Goal: Transaction & Acquisition: Purchase product/service

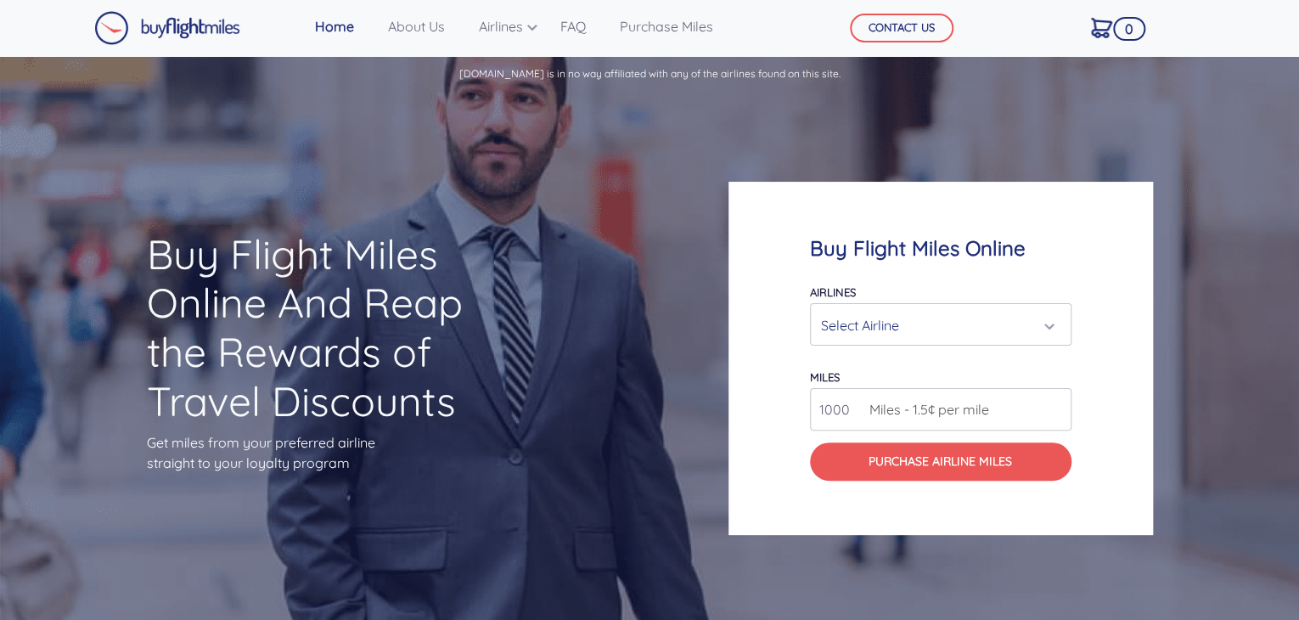
click at [915, 330] on div "Select Airline" at bounding box center [935, 325] width 229 height 32
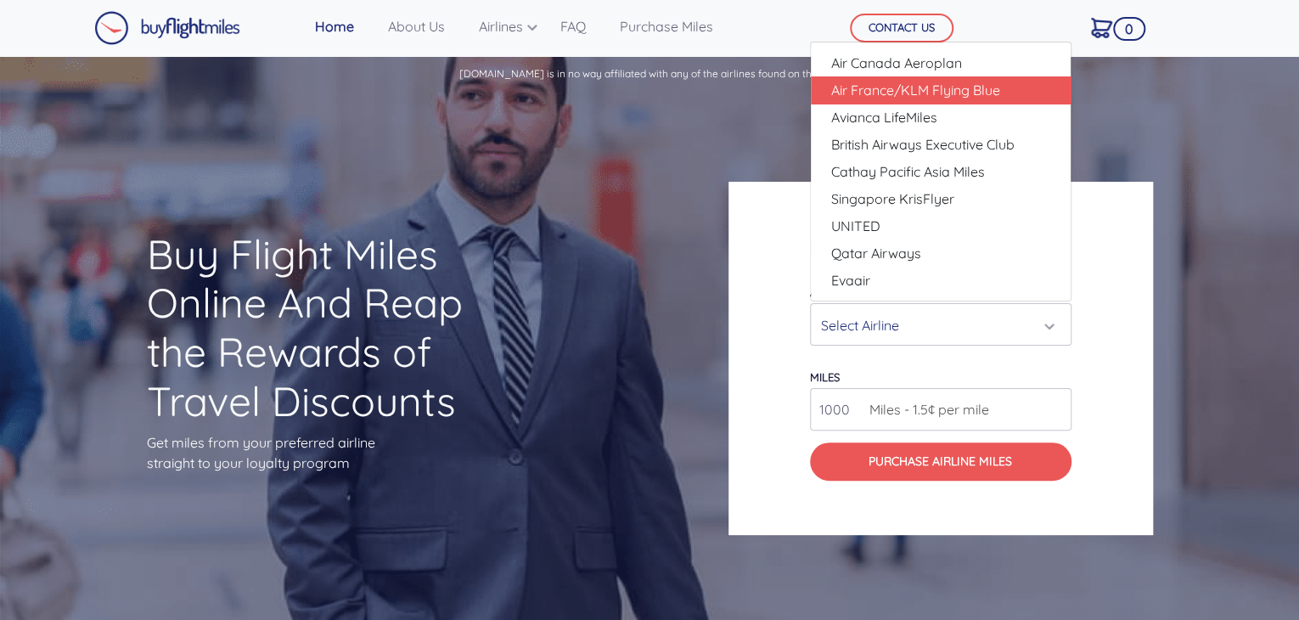
click at [918, 90] on span "Air France/KLM Flying Blue" at bounding box center [915, 90] width 169 height 20
select select "Air France/KLM Flying Blue"
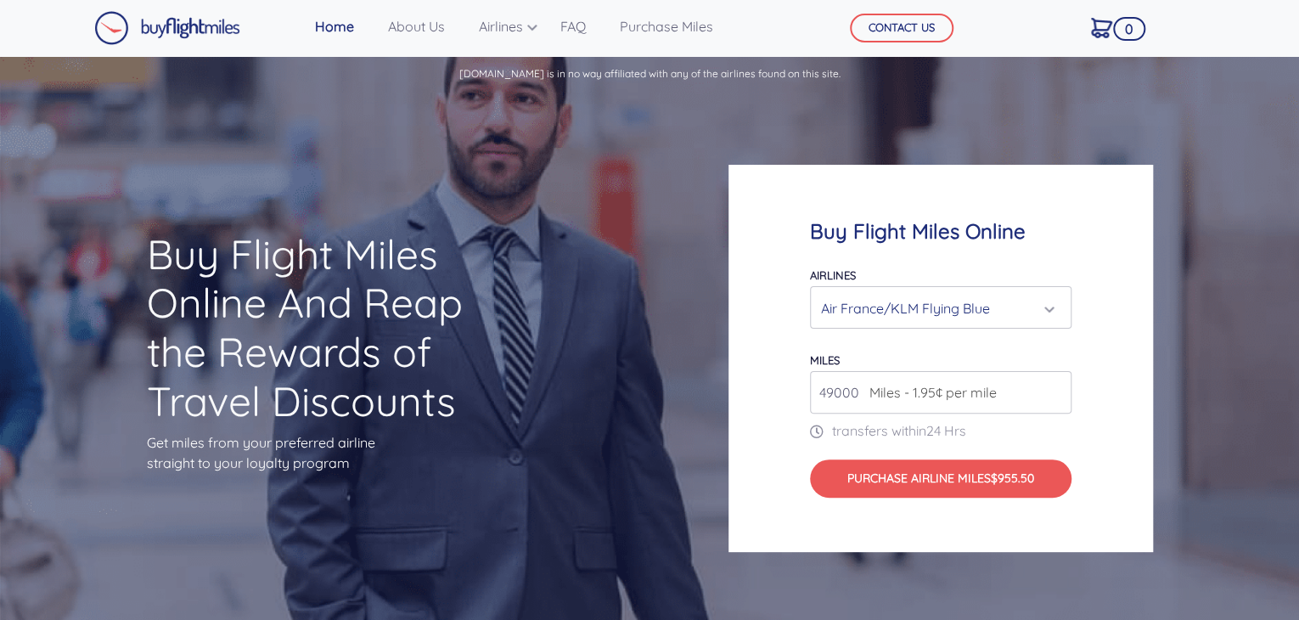
click at [937, 397] on span "Miles - 1.95¢ per mile" at bounding box center [929, 392] width 136 height 20
click at [851, 396] on input "49000" at bounding box center [940, 392] width 261 height 42
click at [1061, 388] on input "49000" at bounding box center [940, 392] width 261 height 42
click at [1053, 385] on input "50000" at bounding box center [940, 392] width 261 height 42
click at [1053, 385] on input "51000" at bounding box center [940, 392] width 261 height 42
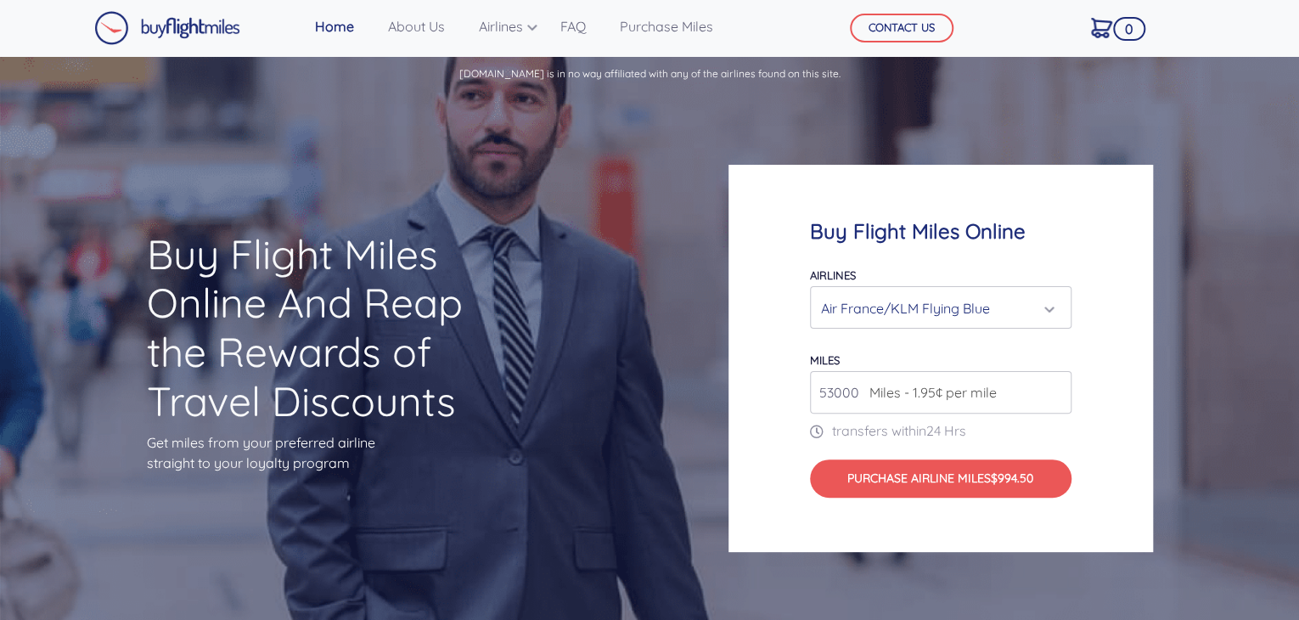
click at [1053, 385] on input "53000" at bounding box center [940, 392] width 261 height 42
click at [1053, 385] on input "54000" at bounding box center [940, 392] width 261 height 42
click at [1053, 385] on input "55000" at bounding box center [940, 392] width 261 height 42
click at [1053, 385] on input "56000" at bounding box center [940, 392] width 261 height 42
click at [1053, 385] on input "57000" at bounding box center [940, 392] width 261 height 42
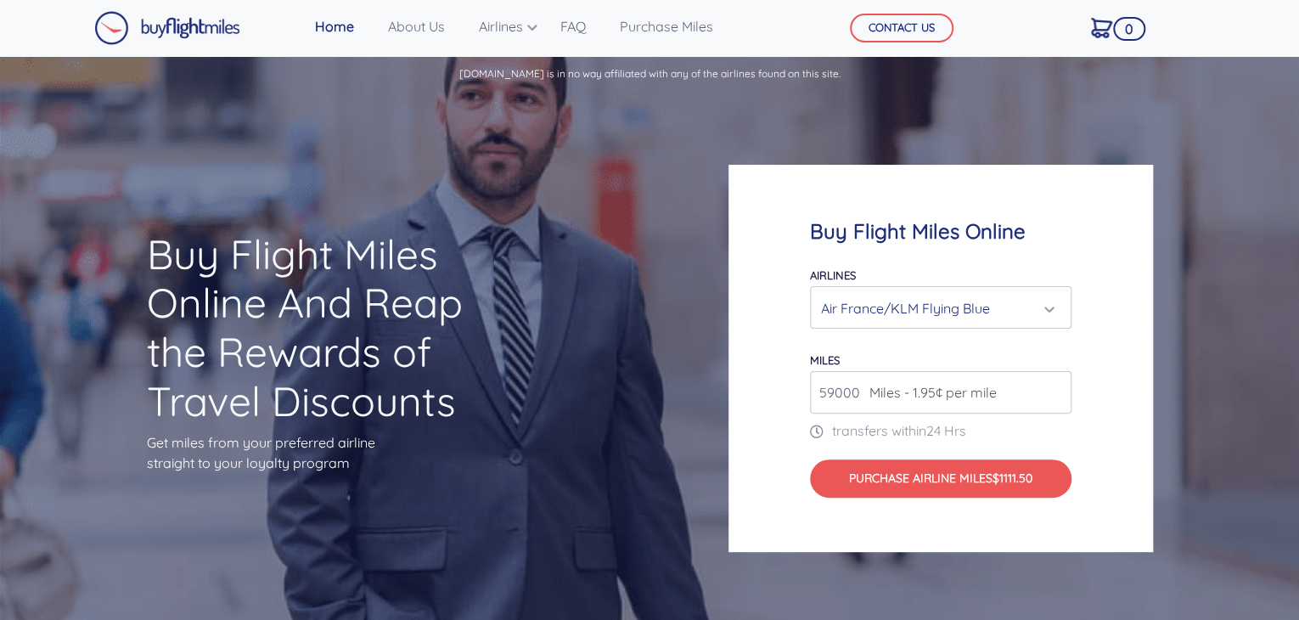
click at [1053, 385] on input "59000" at bounding box center [940, 392] width 261 height 42
click at [1053, 385] on input "60000" at bounding box center [940, 392] width 261 height 42
click at [1053, 385] on input "61000" at bounding box center [940, 392] width 261 height 42
click at [1053, 385] on input "62000" at bounding box center [940, 392] width 261 height 42
click at [1053, 385] on input "63000" at bounding box center [940, 392] width 261 height 42
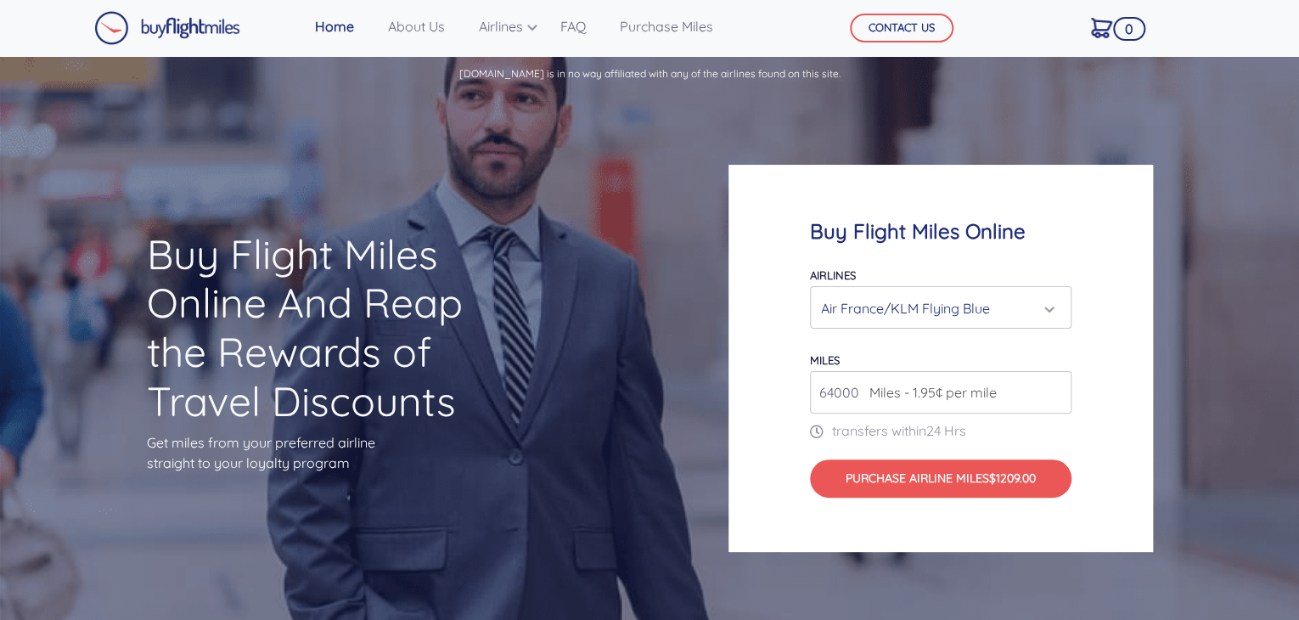
click at [1053, 385] on input "64000" at bounding box center [940, 392] width 261 height 42
click at [1053, 385] on input "65000" at bounding box center [940, 392] width 261 height 42
click at [1053, 385] on input "66000" at bounding box center [940, 392] width 261 height 42
click at [1053, 385] on input "67000" at bounding box center [940, 392] width 261 height 42
click at [1053, 385] on input "68000" at bounding box center [940, 392] width 261 height 42
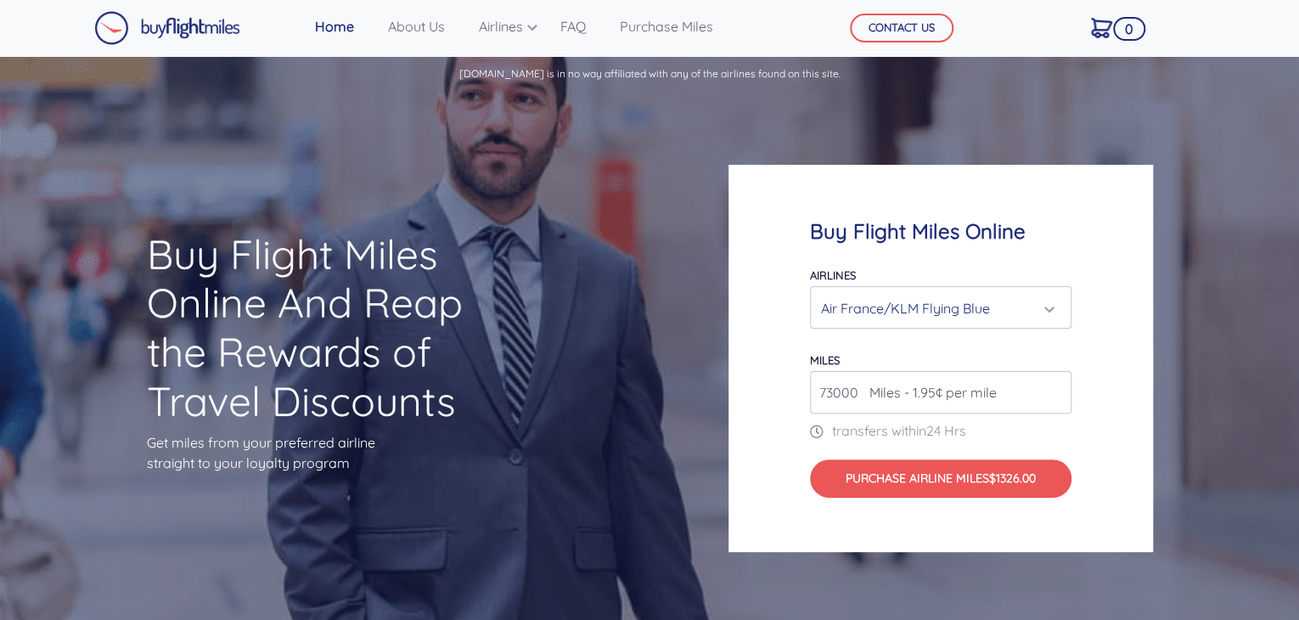
click at [1053, 385] on input "73000" at bounding box center [940, 392] width 261 height 42
click at [1053, 385] on input "74000" at bounding box center [940, 392] width 261 height 42
click at [1053, 385] on input "75000" at bounding box center [940, 392] width 261 height 42
click at [1053, 385] on input "76000" at bounding box center [940, 392] width 261 height 42
click at [1053, 385] on input "77000" at bounding box center [940, 392] width 261 height 42
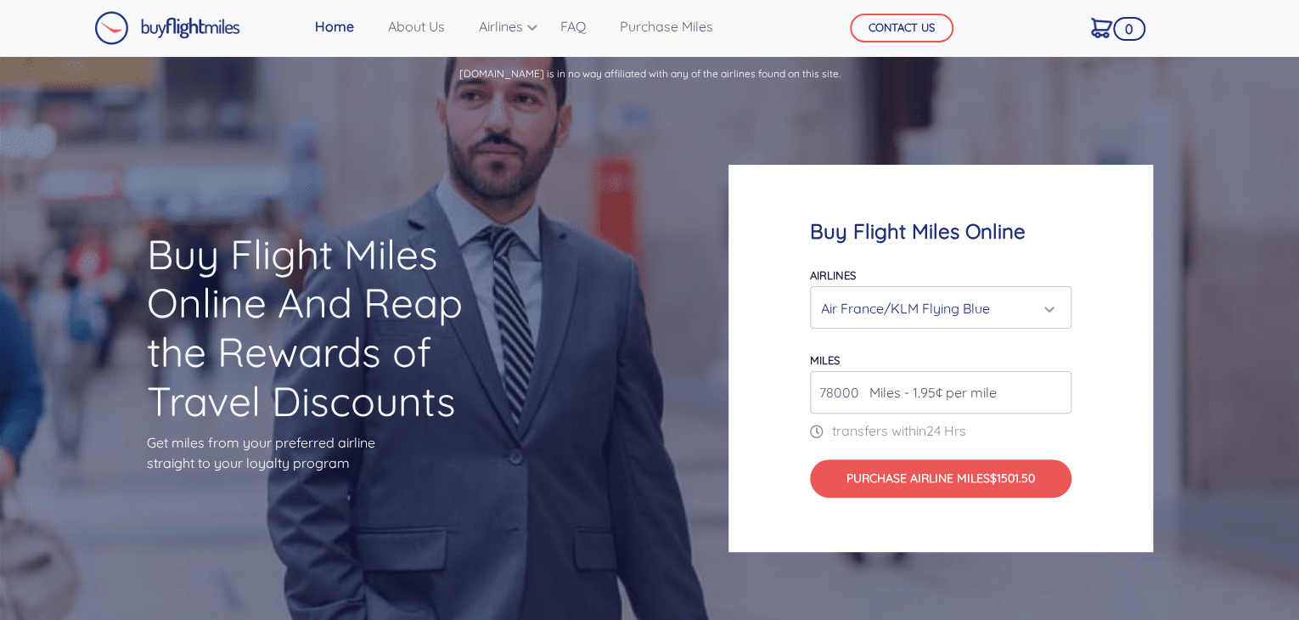
click at [1053, 385] on input "78000" at bounding box center [940, 392] width 261 height 42
click at [1053, 385] on input "79000" at bounding box center [940, 392] width 261 height 42
click at [1053, 385] on input "80000" at bounding box center [940, 392] width 261 height 42
click at [1053, 385] on input "81000" at bounding box center [940, 392] width 261 height 42
click at [1053, 385] on input "82000" at bounding box center [940, 392] width 261 height 42
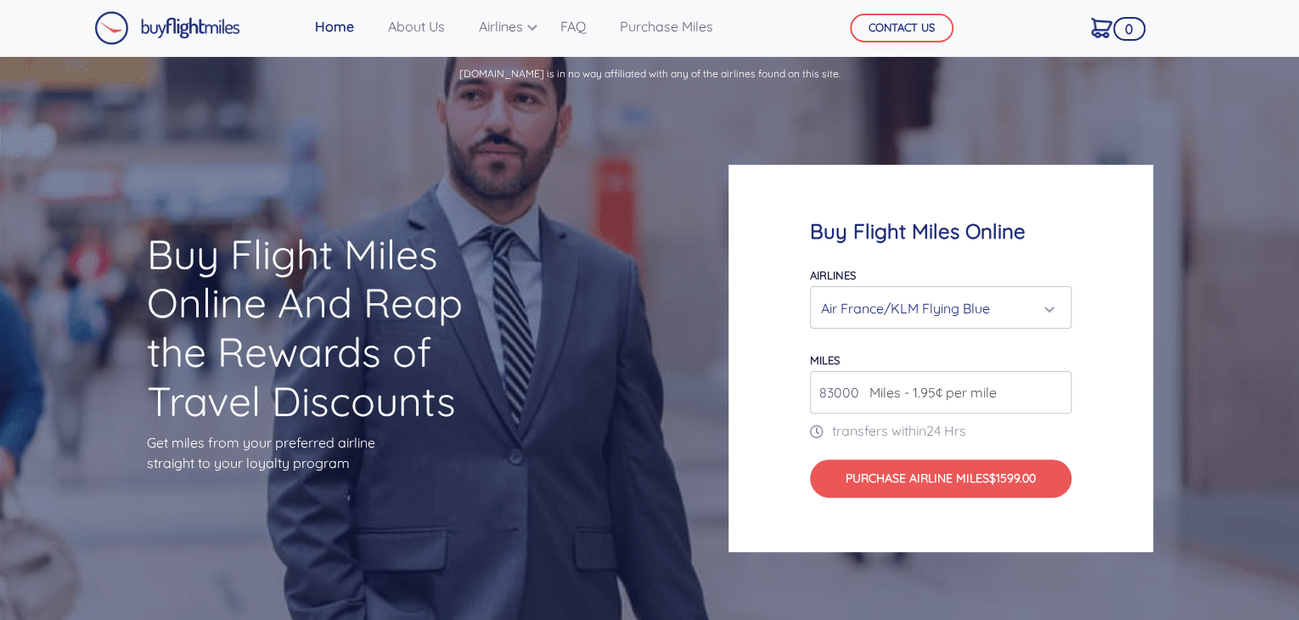
click at [1053, 385] on input "83000" at bounding box center [940, 392] width 261 height 42
click at [1053, 385] on input "275000" at bounding box center [940, 392] width 261 height 42
click at [841, 394] on input "275000" at bounding box center [940, 392] width 261 height 42
click at [1056, 385] on input "345000" at bounding box center [940, 392] width 261 height 42
click at [1056, 385] on input "369000" at bounding box center [940, 392] width 261 height 42
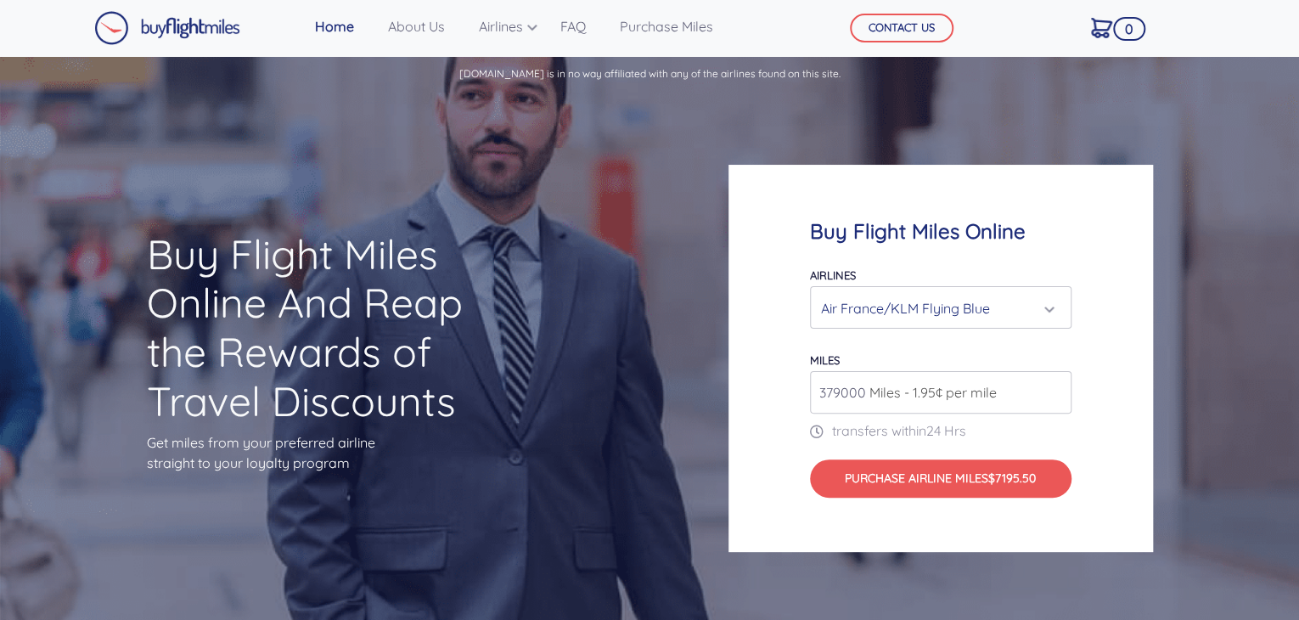
click at [1056, 385] on input "379000" at bounding box center [940, 392] width 261 height 42
click at [1056, 385] on input "387000" at bounding box center [940, 392] width 261 height 42
click at [1056, 385] on input "397000" at bounding box center [940, 392] width 261 height 42
click at [1056, 385] on input "407000" at bounding box center [940, 392] width 261 height 42
type input "416000"
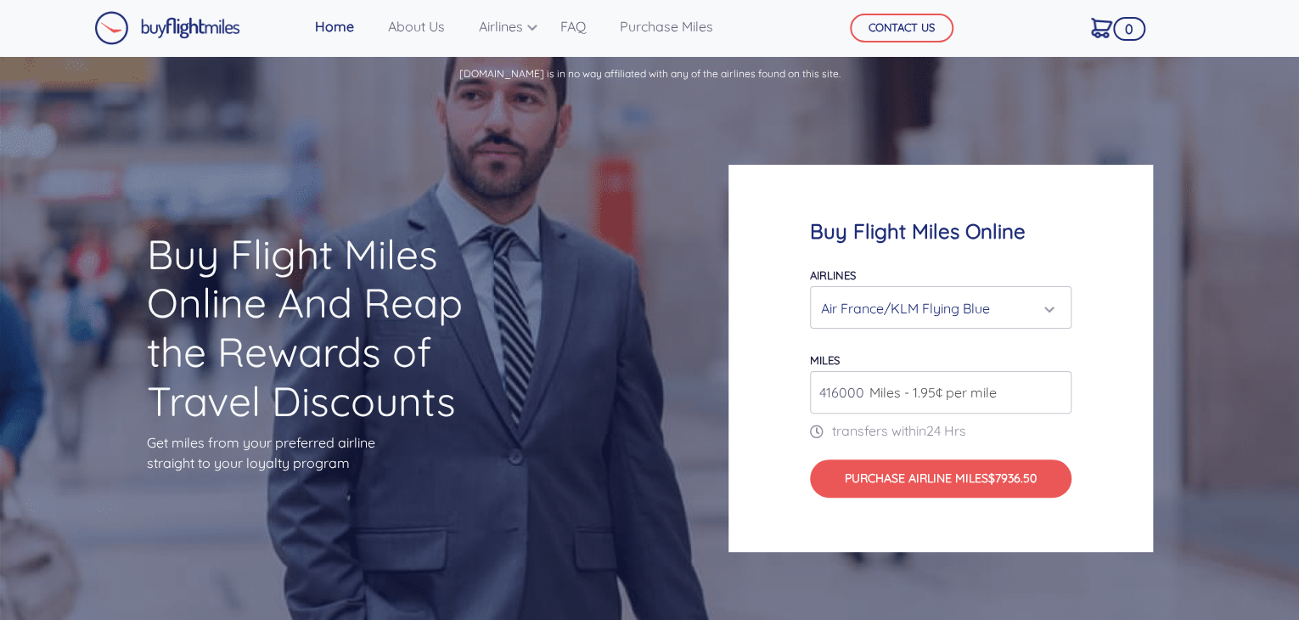
click at [1056, 385] on input "416000" at bounding box center [940, 392] width 261 height 42
type input "900000"
click at [751, 375] on div "Buy Flight Miles Online Airlines Air Canada Aeroplan Air France/KLM Flying Blue…" at bounding box center [940, 359] width 424 height 388
